Goal: Task Accomplishment & Management: Use online tool/utility

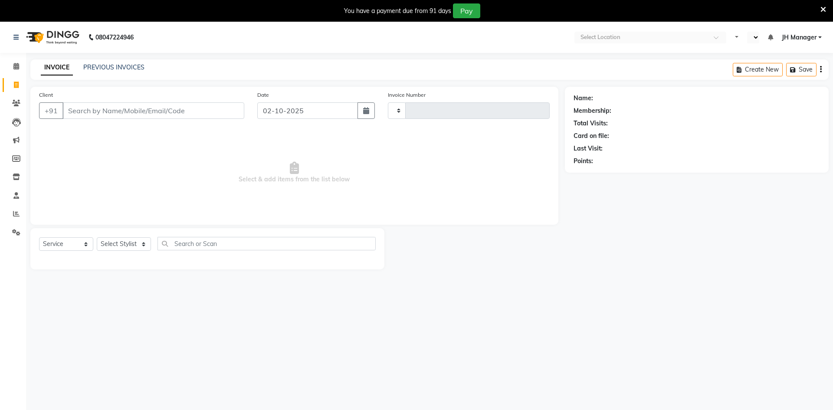
select select "service"
type input "4769"
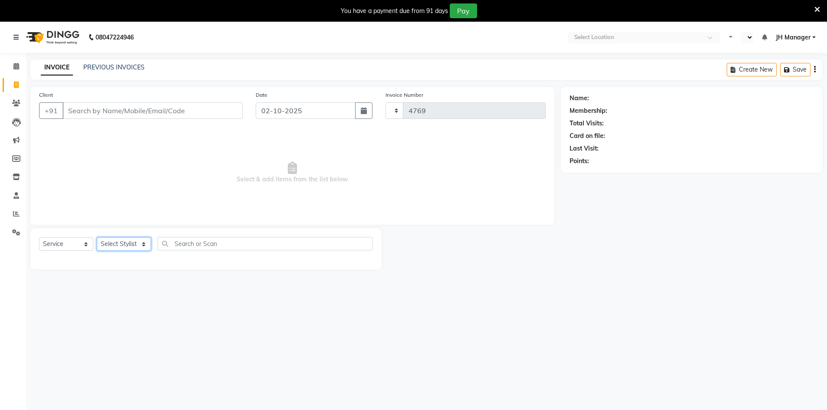
select select "en"
select select "640"
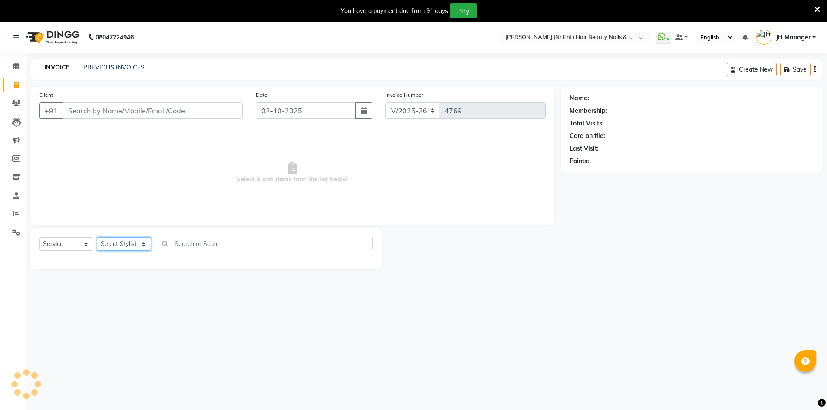
click at [121, 242] on select "Select Stylist" at bounding box center [124, 243] width 54 height 13
click at [128, 244] on select "Select Stylist" at bounding box center [124, 243] width 54 height 13
click at [128, 244] on select "Select Stylist ADNAN ADVANCE ANJALI ANNU B-WAX JH Manager MEMBERSHIP [PERSON_NA…" at bounding box center [124, 243] width 54 height 13
select select "85504"
click at [97, 237] on select "Select Stylist ADNAN ADVANCE ANJALI ANNU B-WAX JH Manager MEMBERSHIP [PERSON_NA…" at bounding box center [124, 243] width 54 height 13
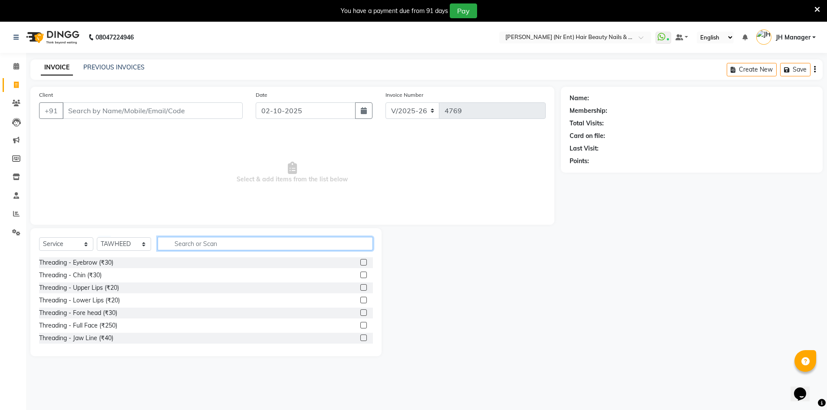
click at [203, 244] on input "text" at bounding box center [264, 243] width 215 height 13
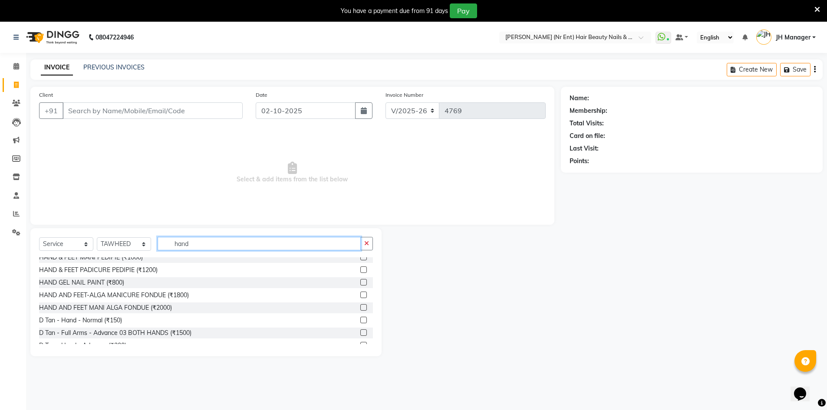
scroll to position [228, 0]
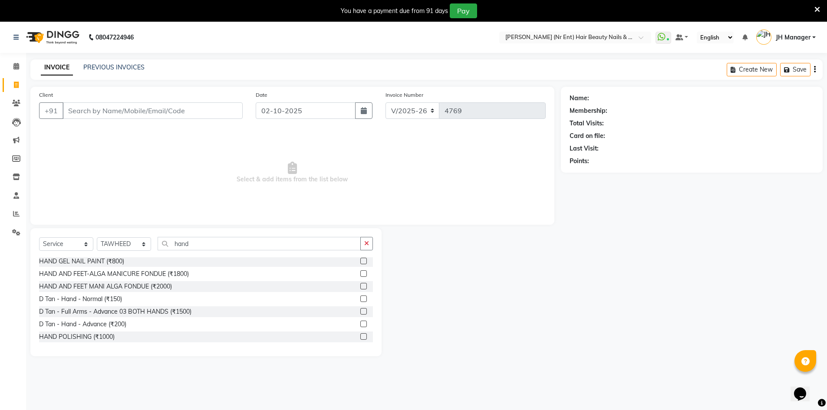
click at [217, 236] on div "Select Service Product Membership Package Voucher Prepaid Gift Card Select Styl…" at bounding box center [205, 292] width 351 height 128
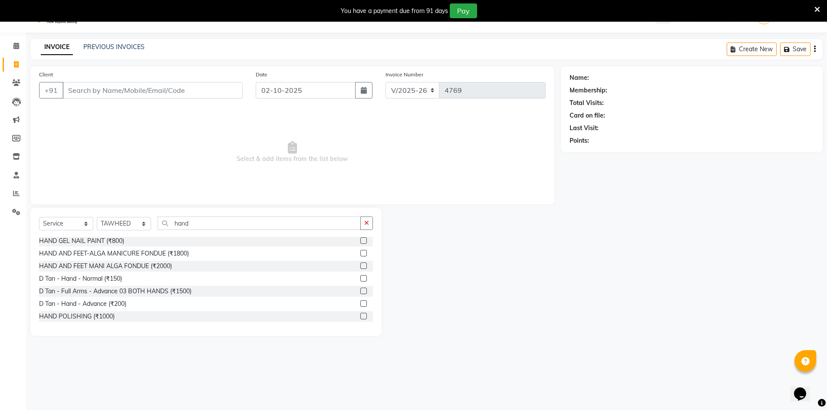
scroll to position [22, 0]
click at [200, 220] on input "hand" at bounding box center [258, 221] width 203 height 13
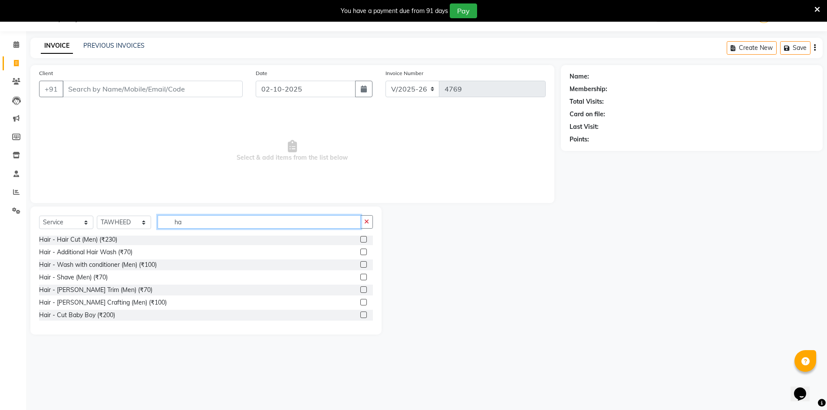
type input "h"
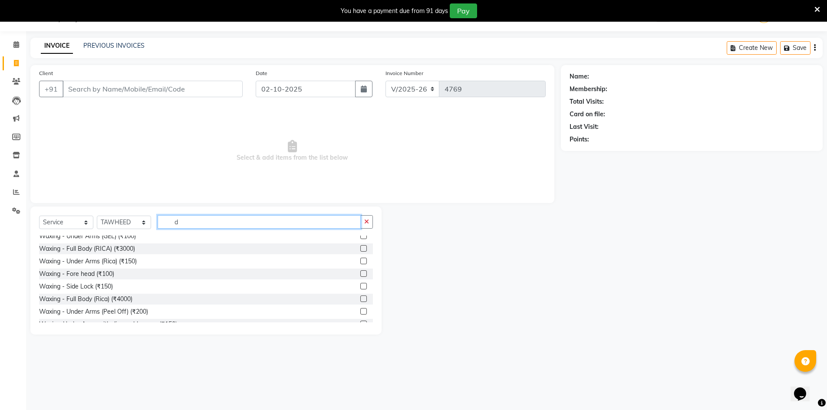
scroll to position [0, 0]
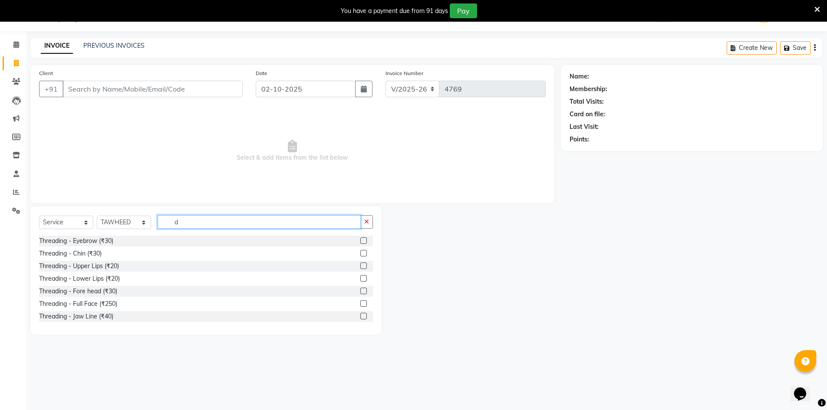
type input "d"
click at [387, 255] on div at bounding box center [470, 271] width 179 height 128
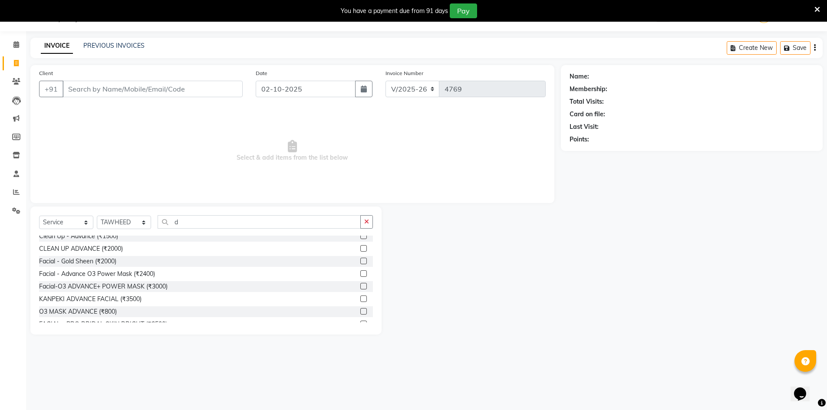
scroll to position [439, 0]
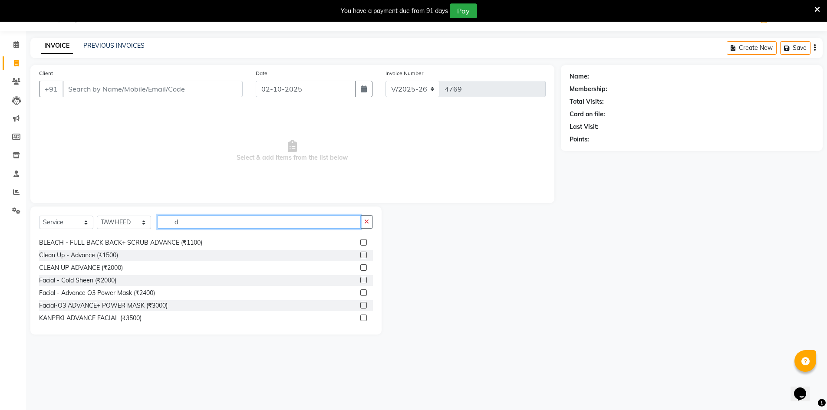
drag, startPoint x: 199, startPoint y: 225, endPoint x: 199, endPoint y: 230, distance: 4.8
click at [199, 230] on div "Select Service Product Membership Package Voucher Prepaid Gift Card Select Styl…" at bounding box center [206, 225] width 334 height 20
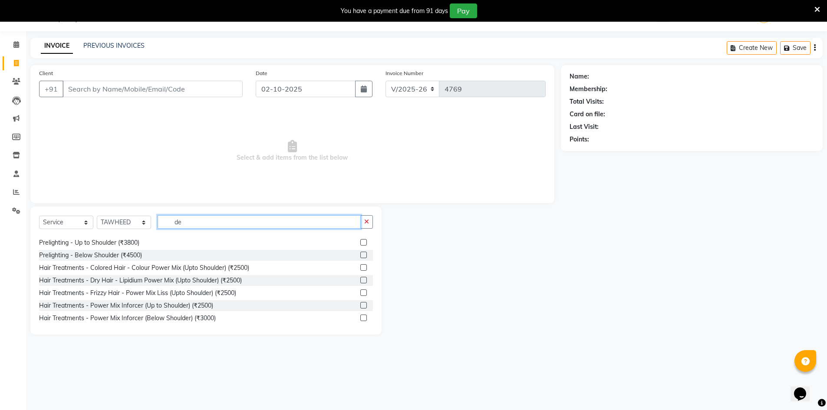
scroll to position [49, 0]
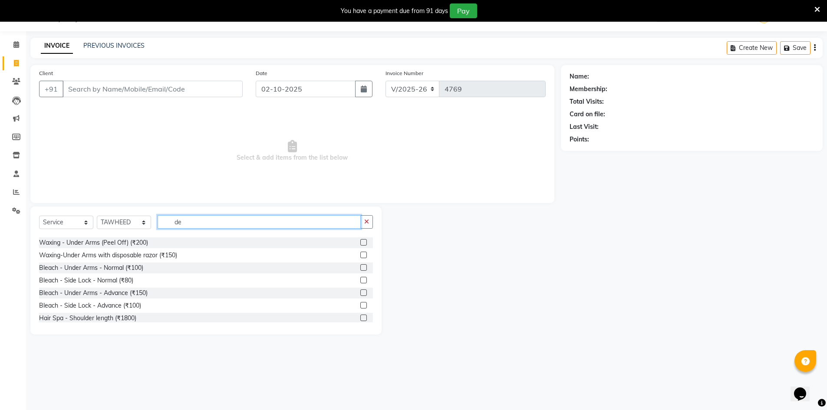
type input "d"
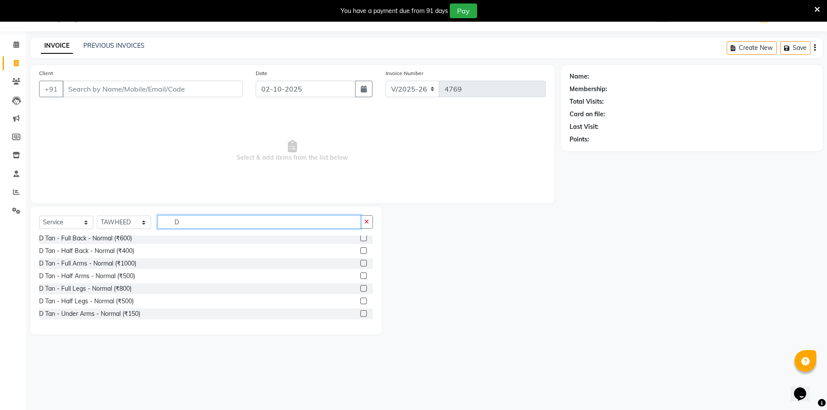
type input "D"
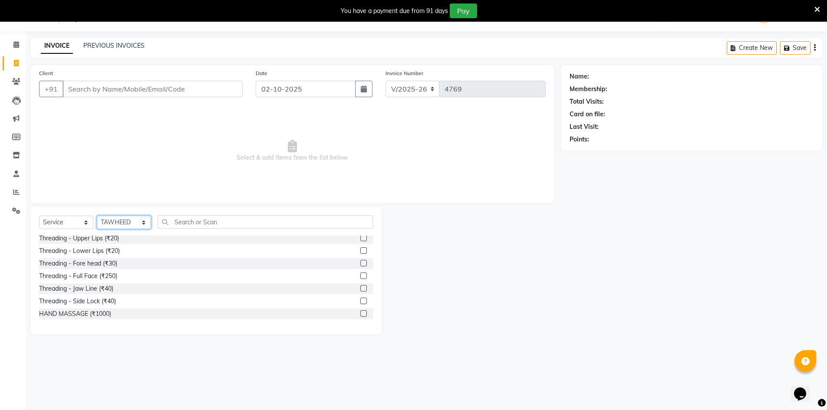
click at [137, 224] on select "Select Stylist ADNAN ADVANCE ANJALI ANNU B-WAX JH Manager MEMBERSHIP [PERSON_NA…" at bounding box center [124, 222] width 54 height 13
select select
click at [97, 216] on select "Select Stylist ADNAN ADVANCE ANJALI ANNU B-WAX JH Manager MEMBERSHIP [PERSON_NA…" at bounding box center [124, 222] width 54 height 13
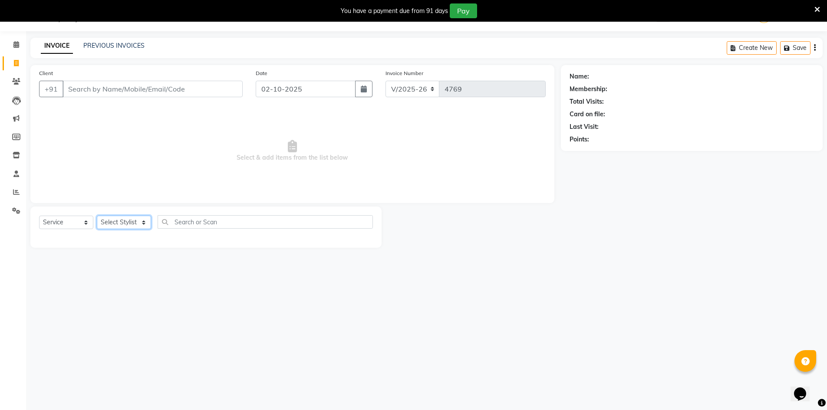
scroll to position [0, 0]
